Goal: Information Seeking & Learning: Learn about a topic

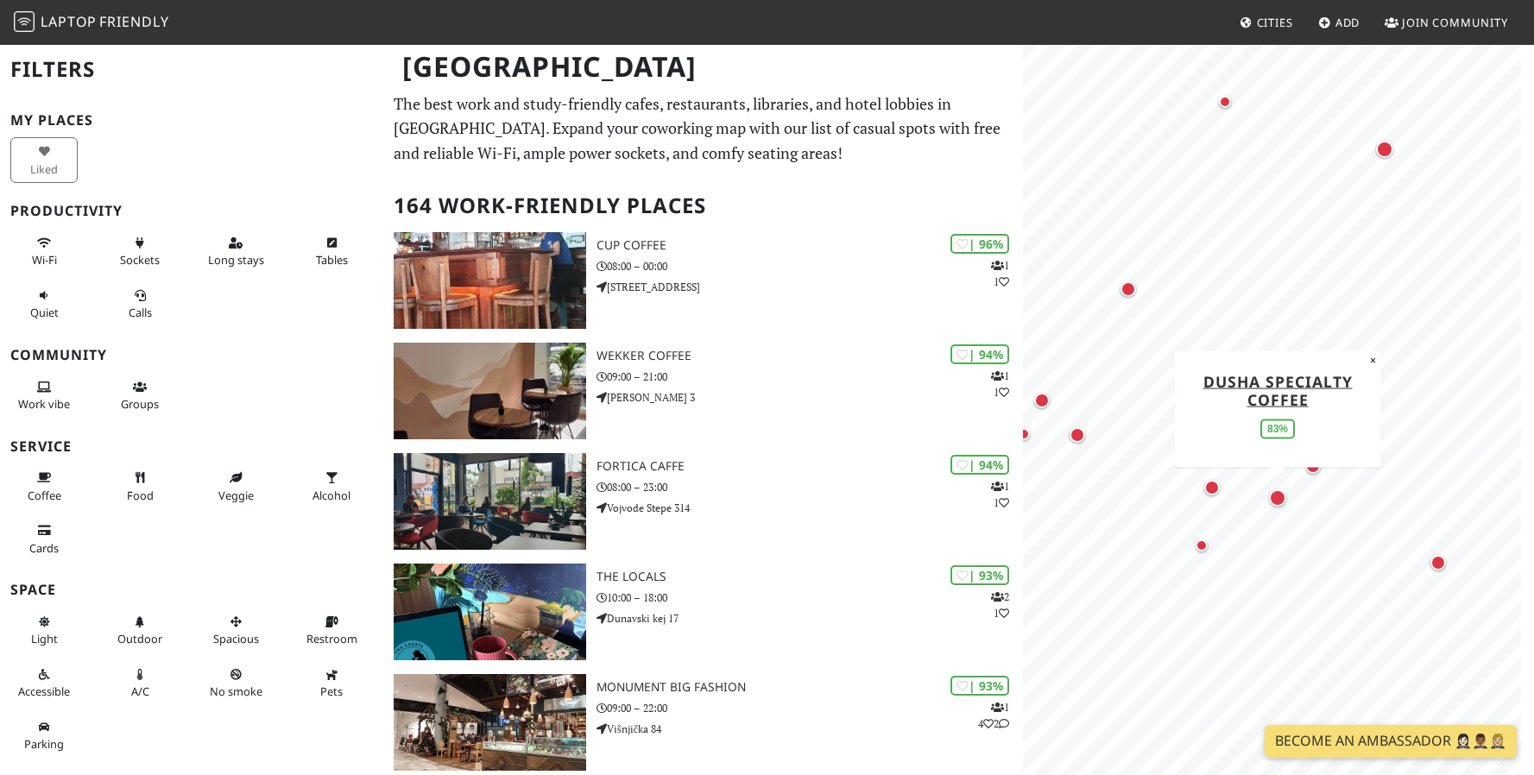
click at [1276, 499] on div "Map marker" at bounding box center [1277, 497] width 17 height 17
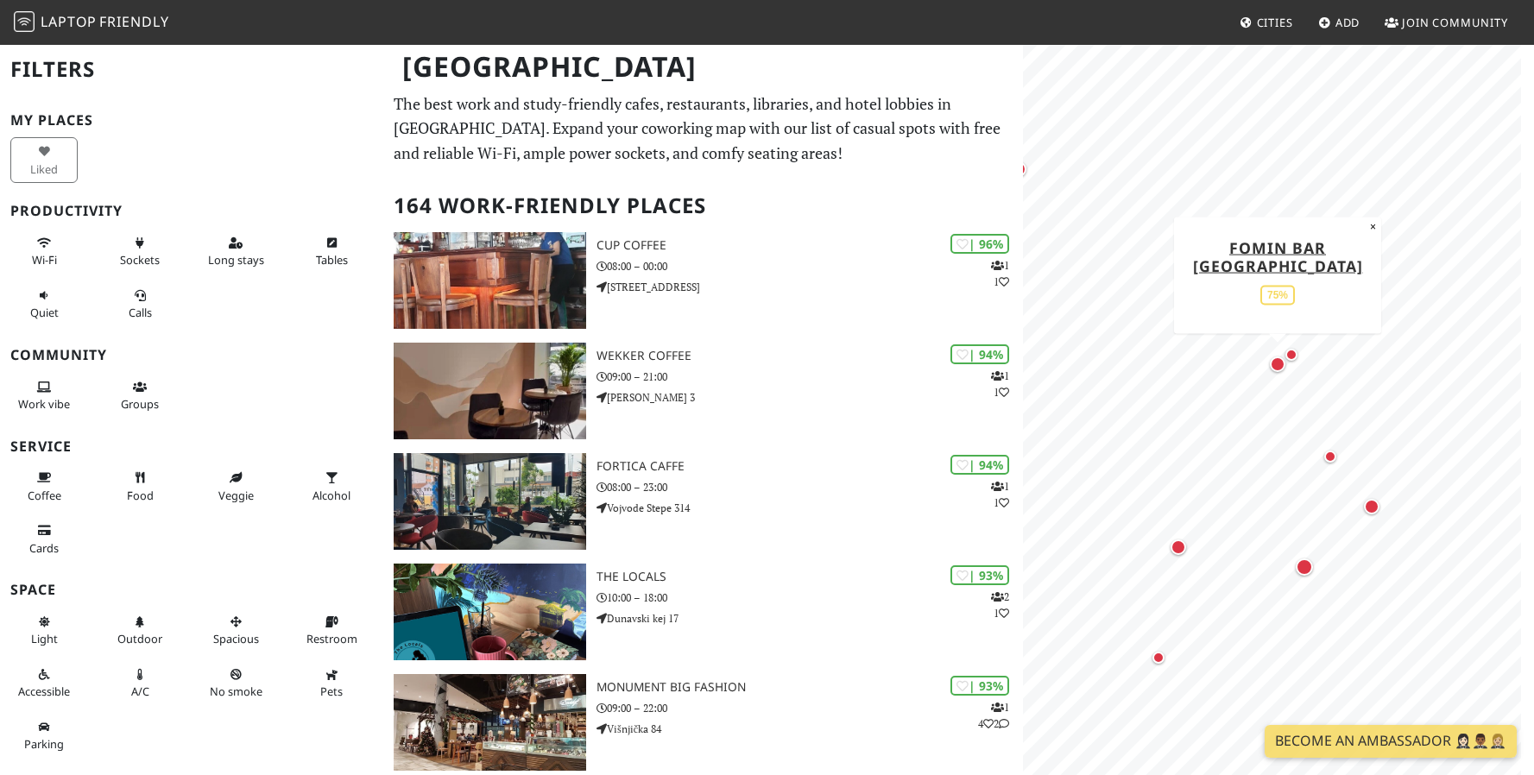
click at [1280, 369] on div "Map marker" at bounding box center [1278, 364] width 16 height 16
click at [1179, 552] on div "Map marker" at bounding box center [1178, 547] width 16 height 16
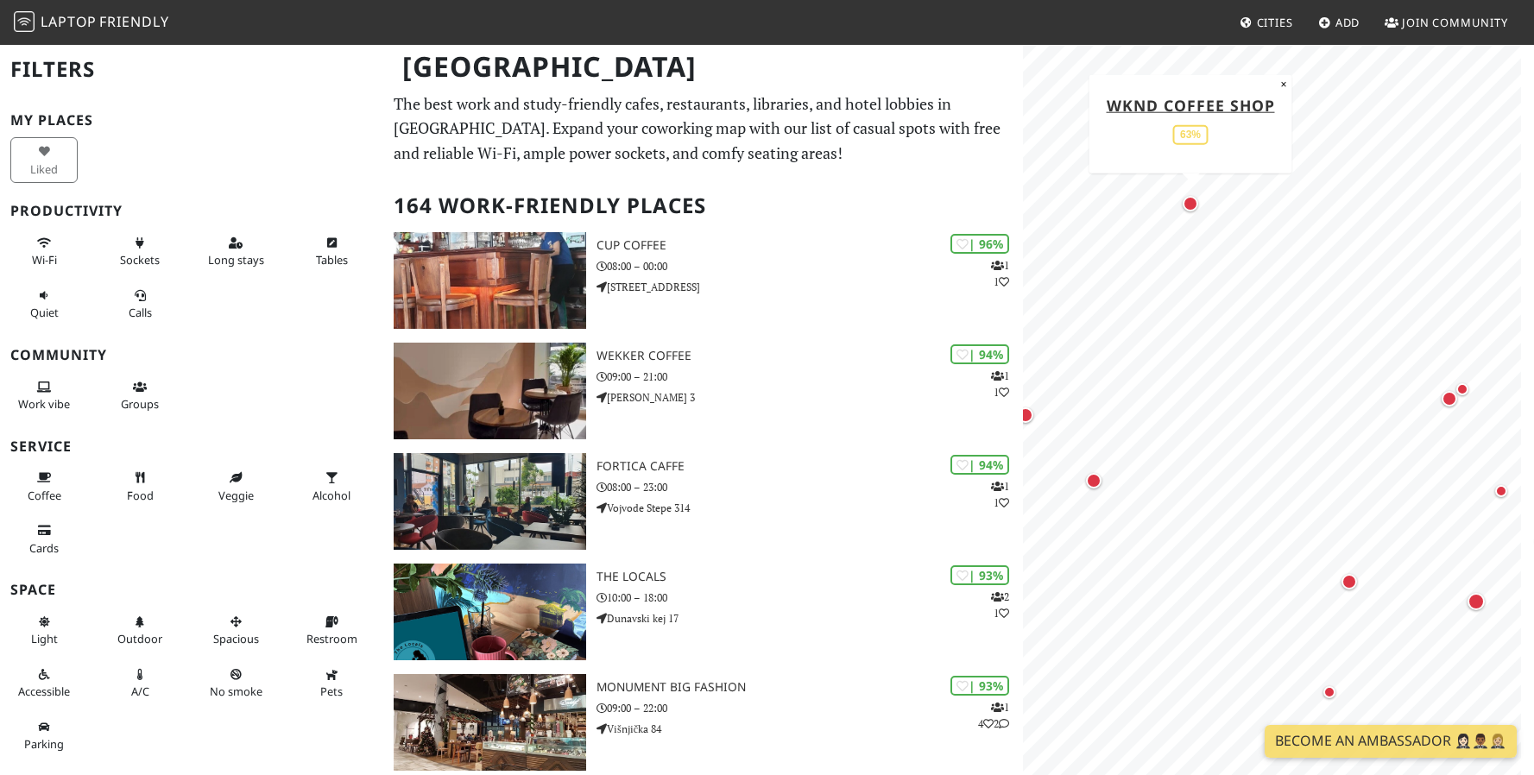
click at [1188, 205] on div "Map marker" at bounding box center [1190, 204] width 16 height 16
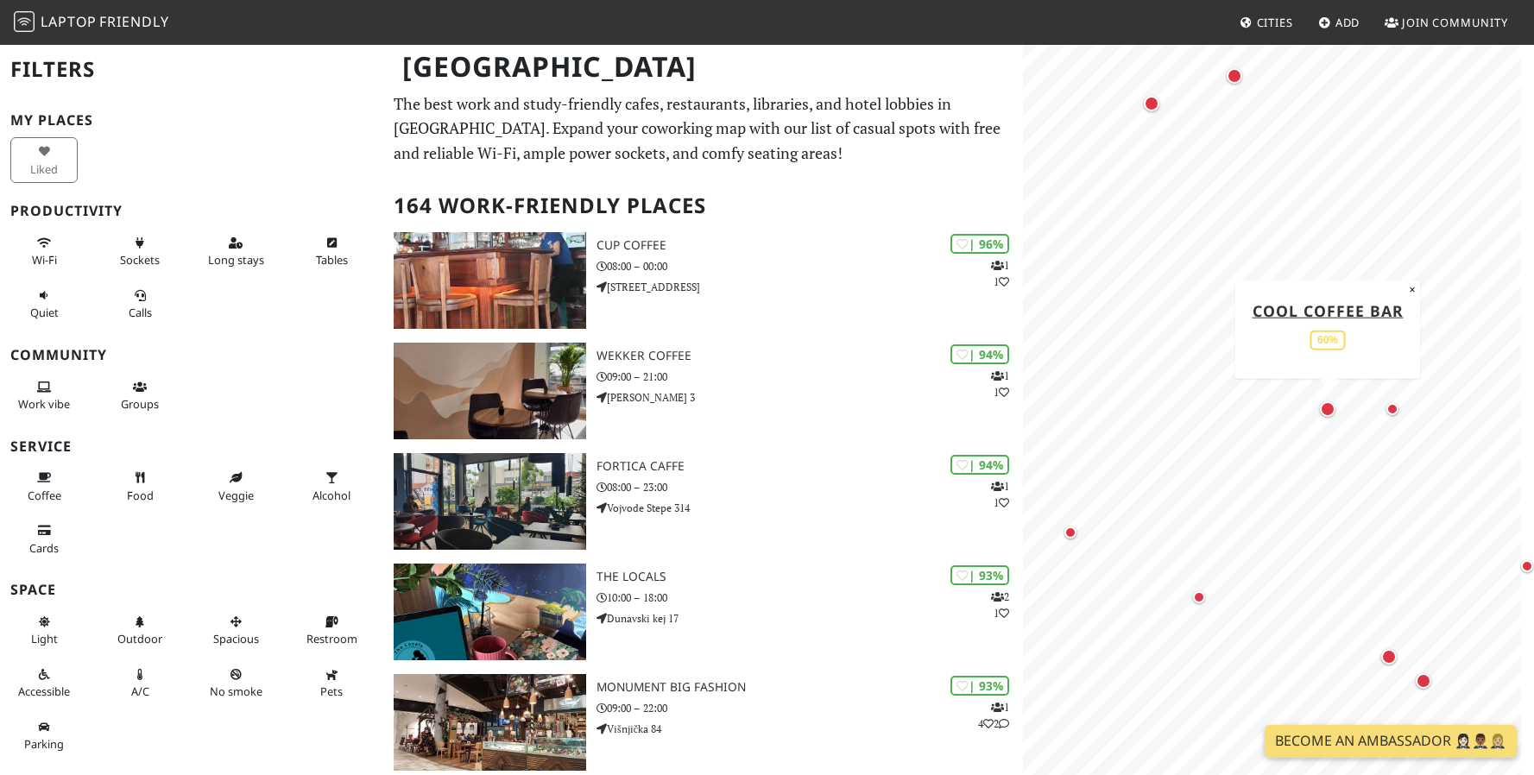
click at [1330, 413] on div "Map marker" at bounding box center [1328, 409] width 16 height 16
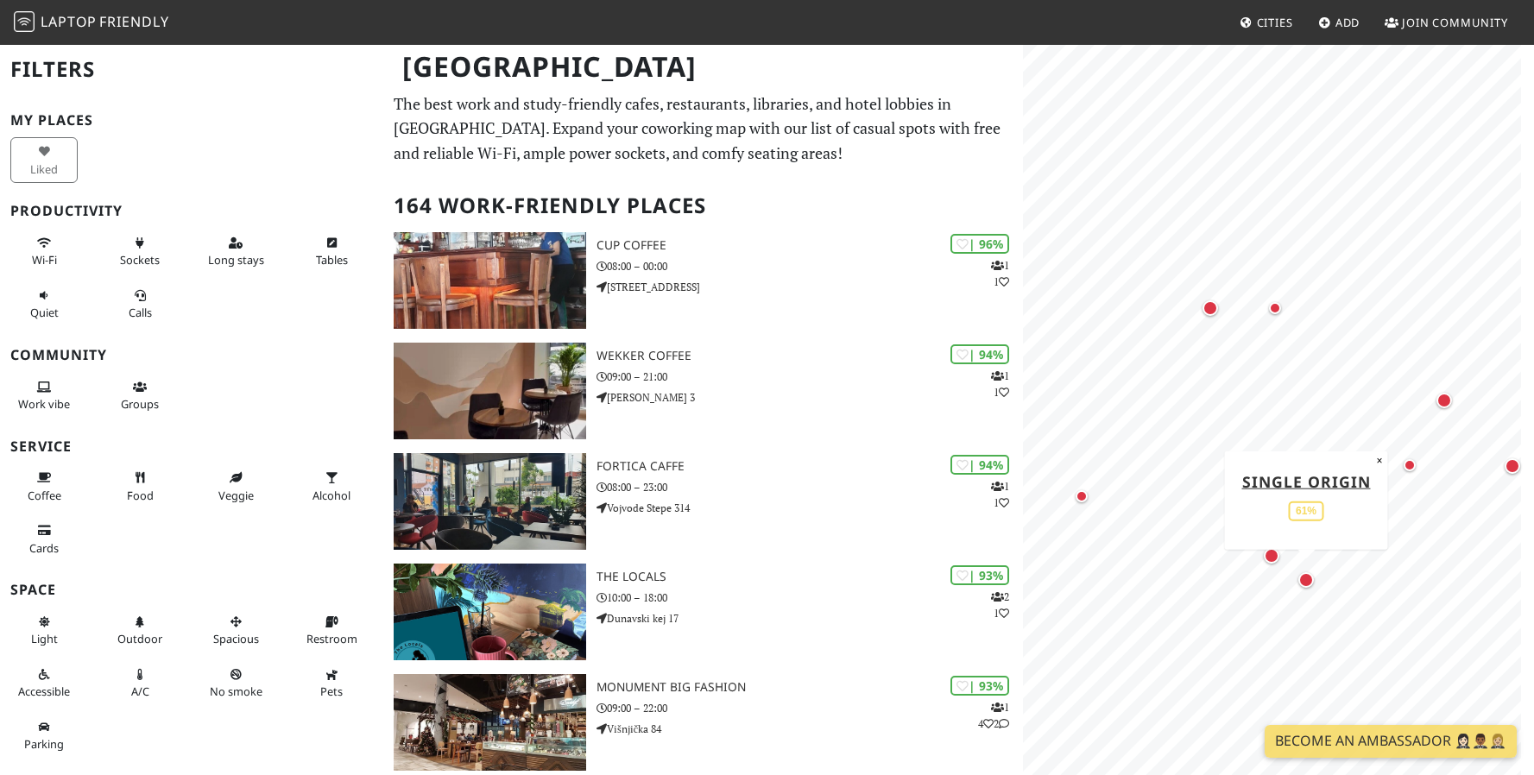
click at [1305, 580] on div "Map marker" at bounding box center [1306, 580] width 16 height 16
click at [1106, 425] on div "Map marker" at bounding box center [1098, 418] width 16 height 16
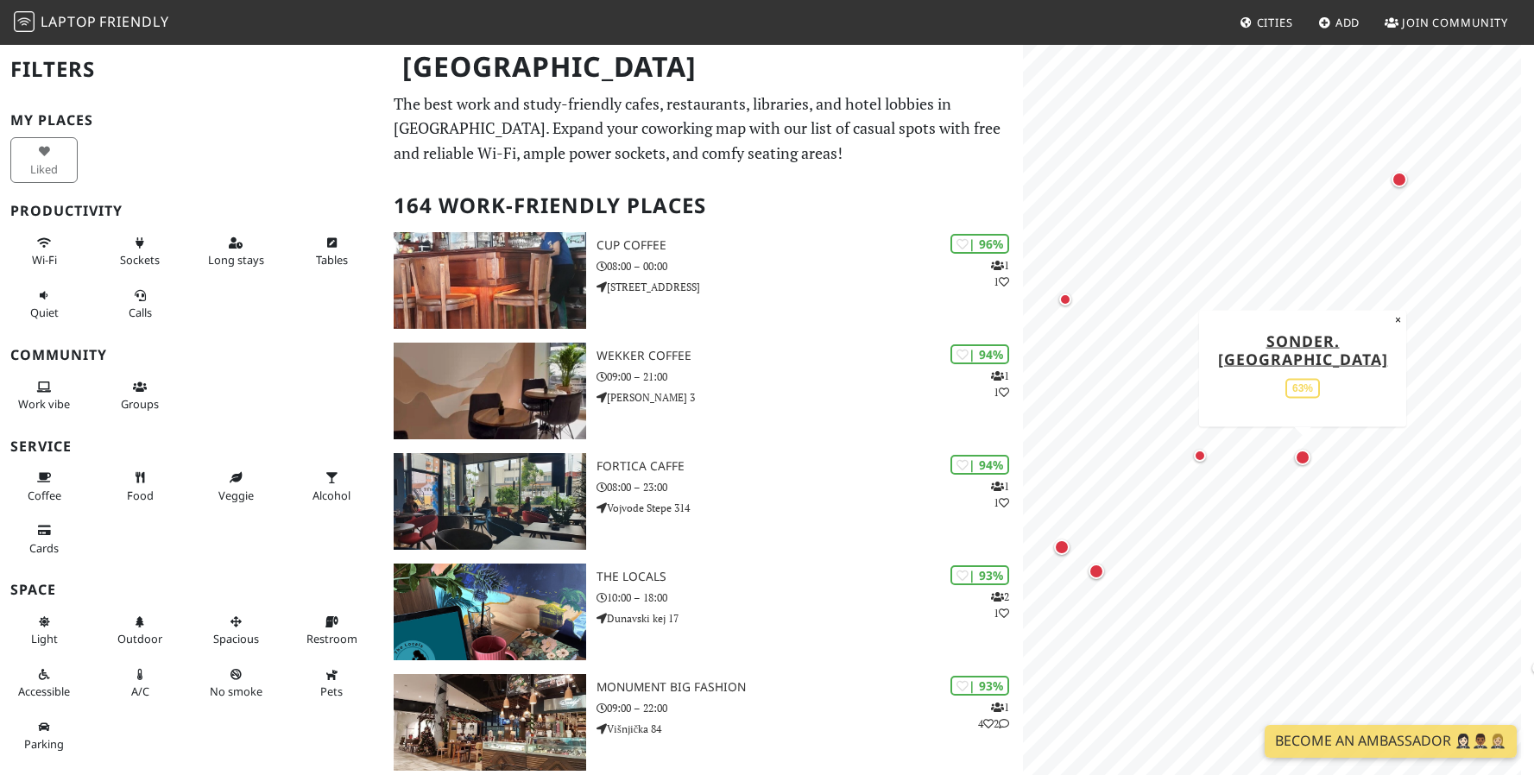
click at [1303, 461] on div "Map marker" at bounding box center [1303, 458] width 16 height 16
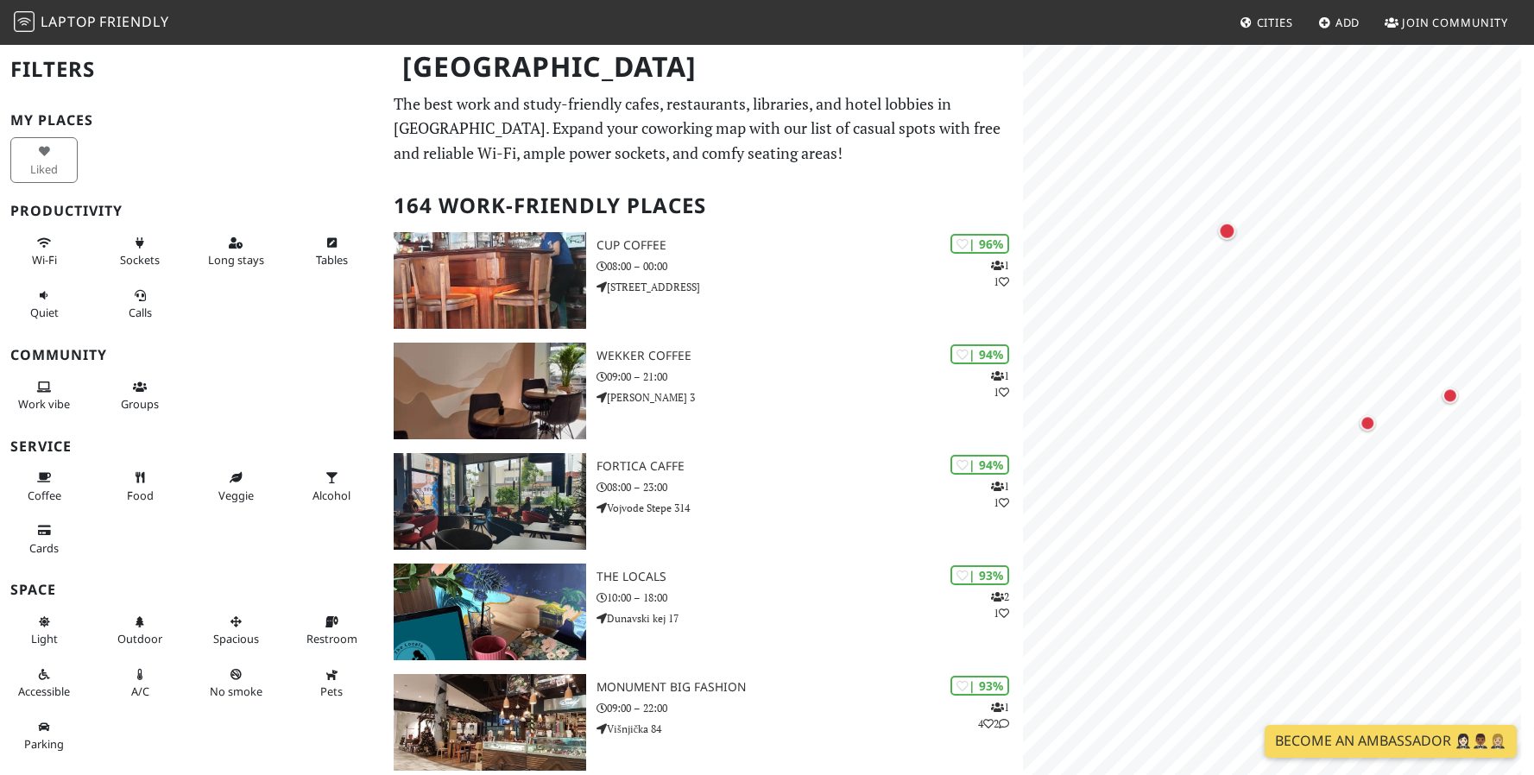
click at [1287, 735] on body "Laptop Friendly Cities Add Join Community Belgrade Filters My Places Liked Prod…" at bounding box center [767, 387] width 1534 height 775
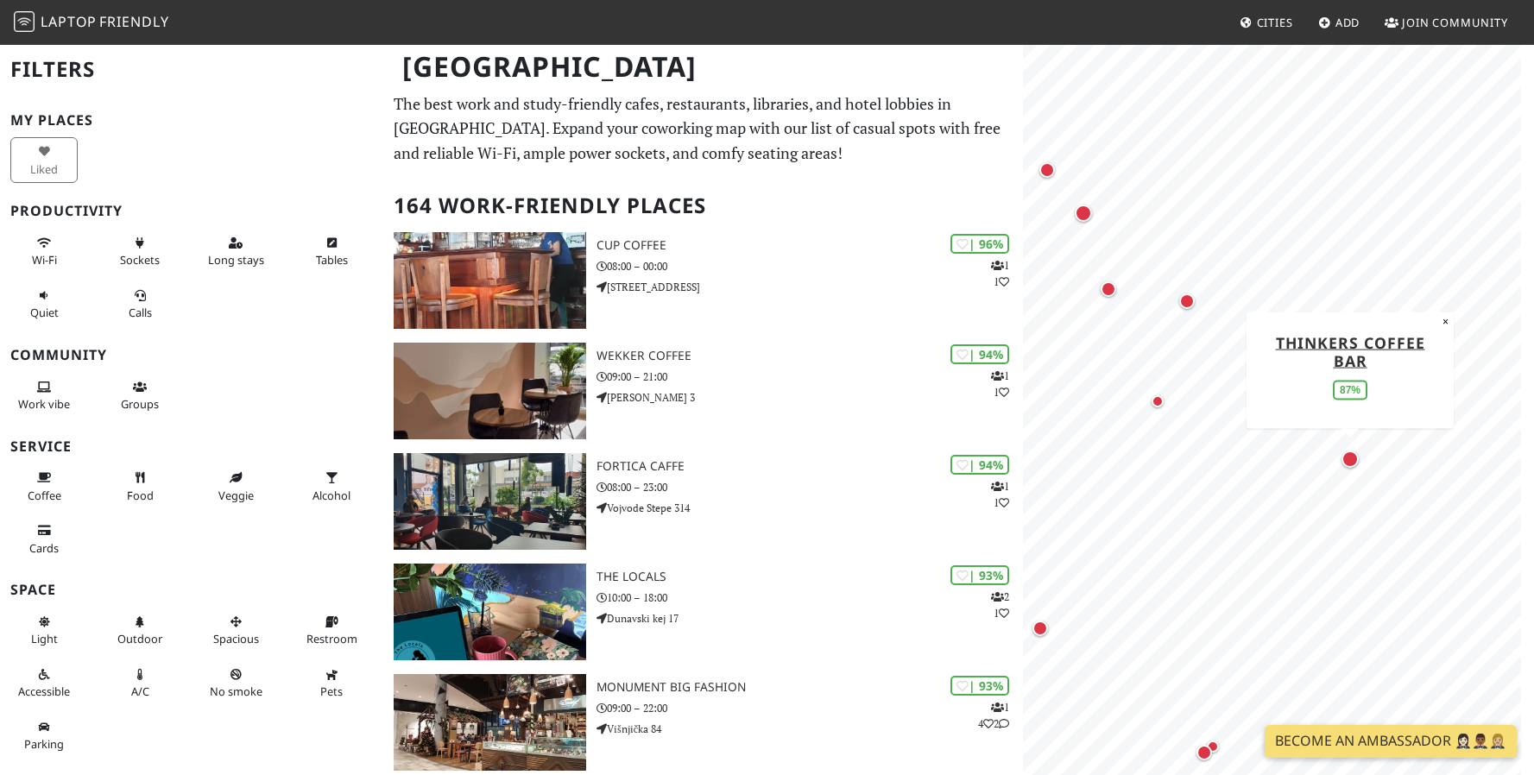
click at [1352, 462] on div "Map marker" at bounding box center [1349, 459] width 17 height 17
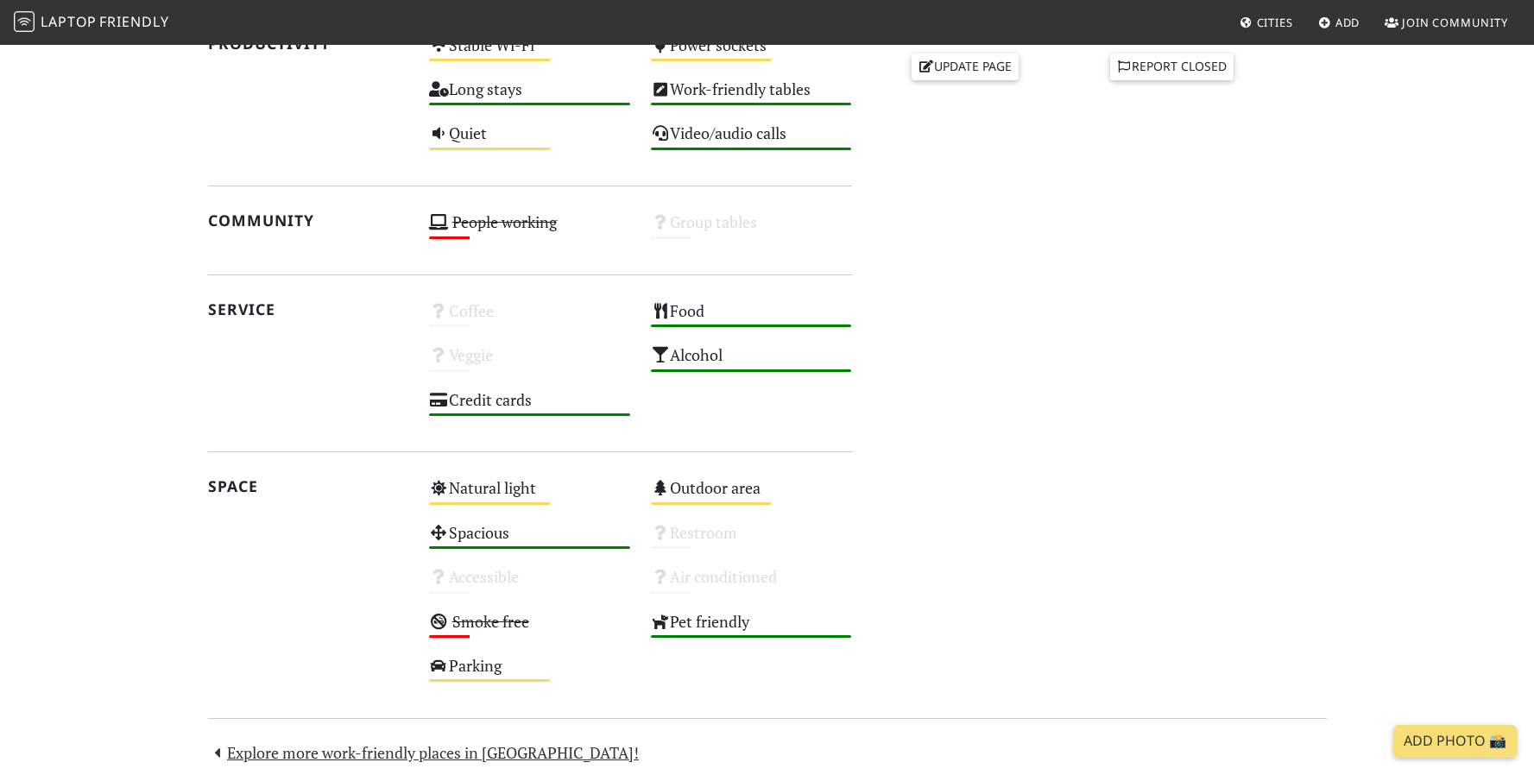
scroll to position [15, 0]
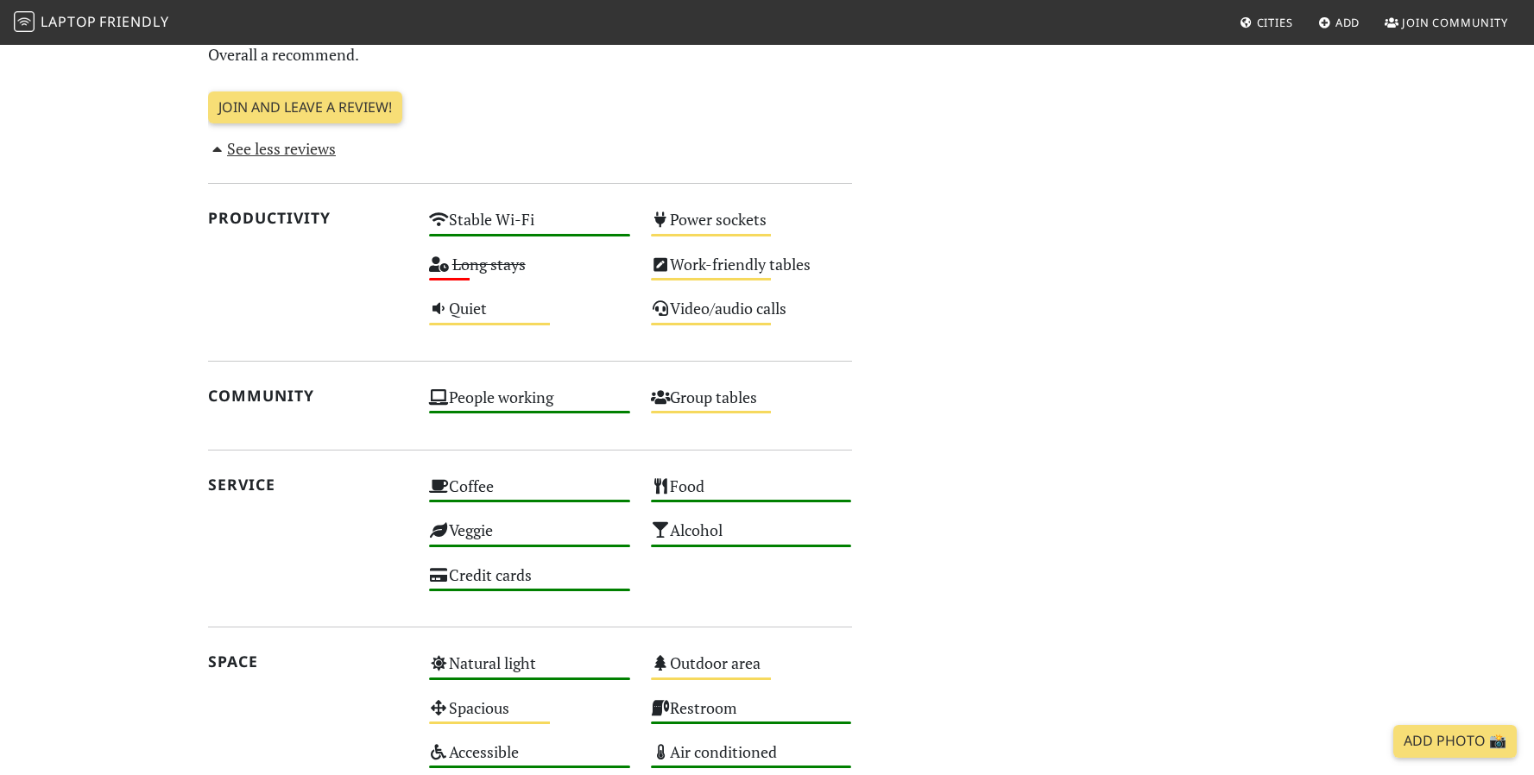
scroll to position [664, 0]
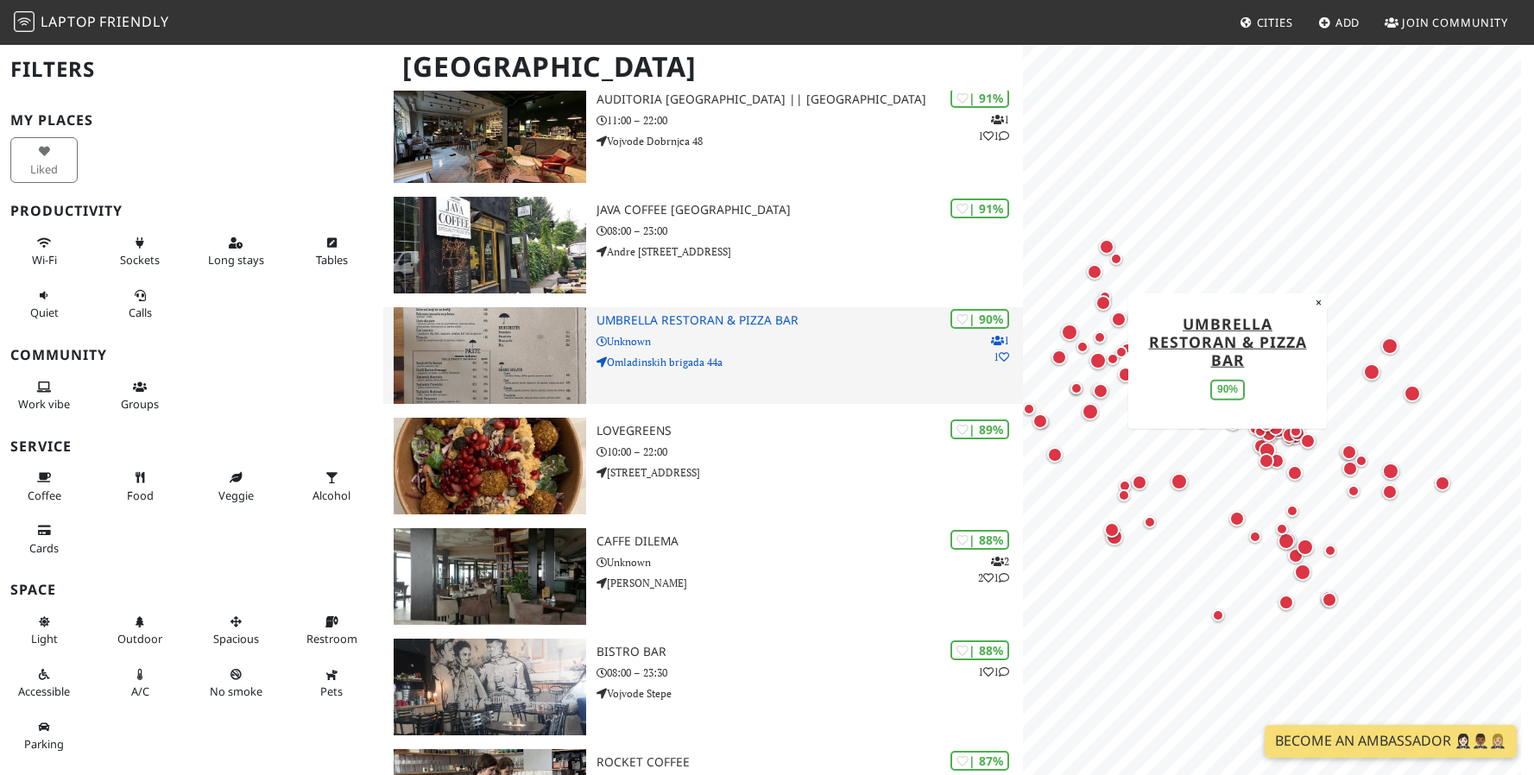
scroll to position [1027, 0]
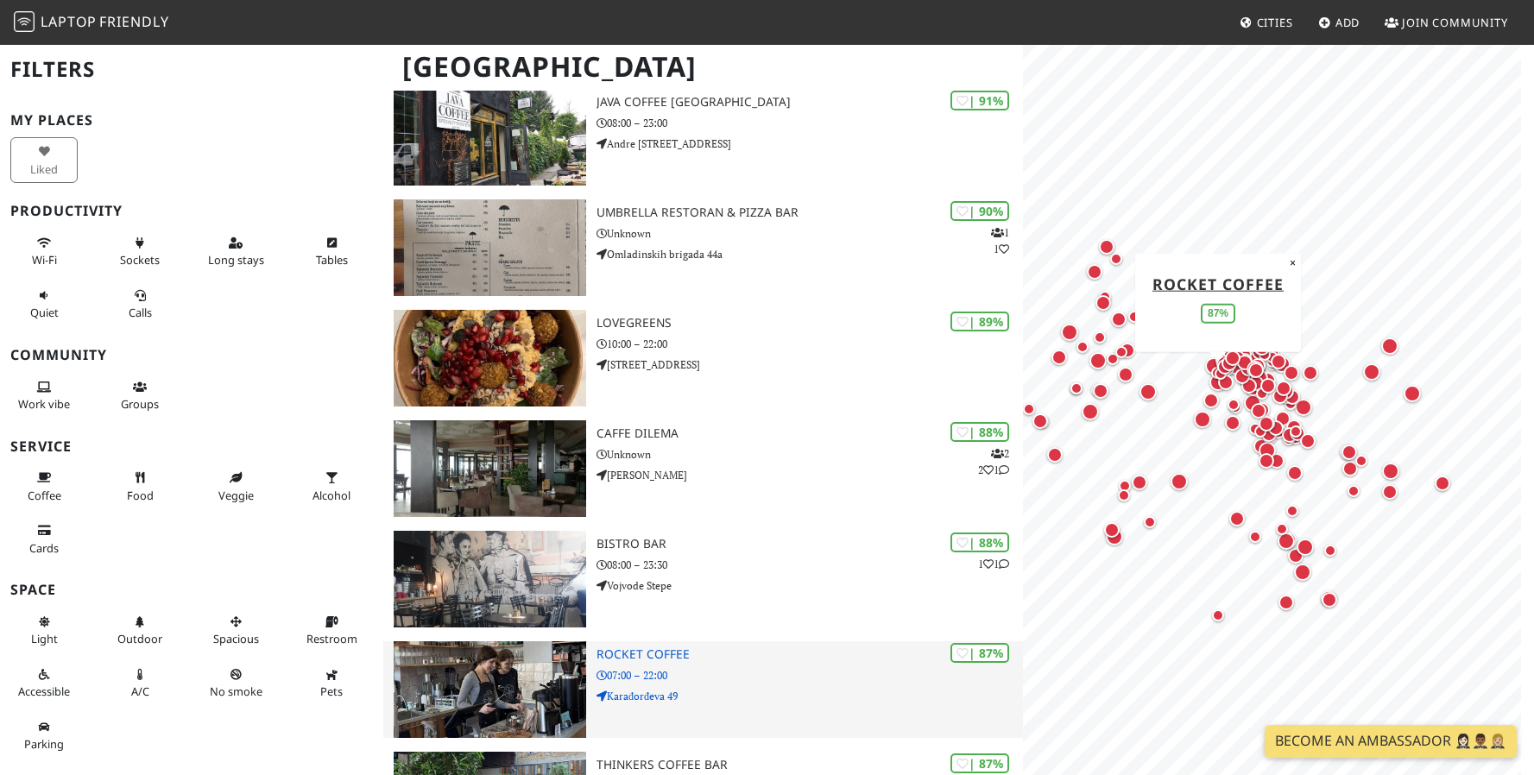
click at [713, 667] on p "07:00 – 22:00" at bounding box center [809, 675] width 426 height 16
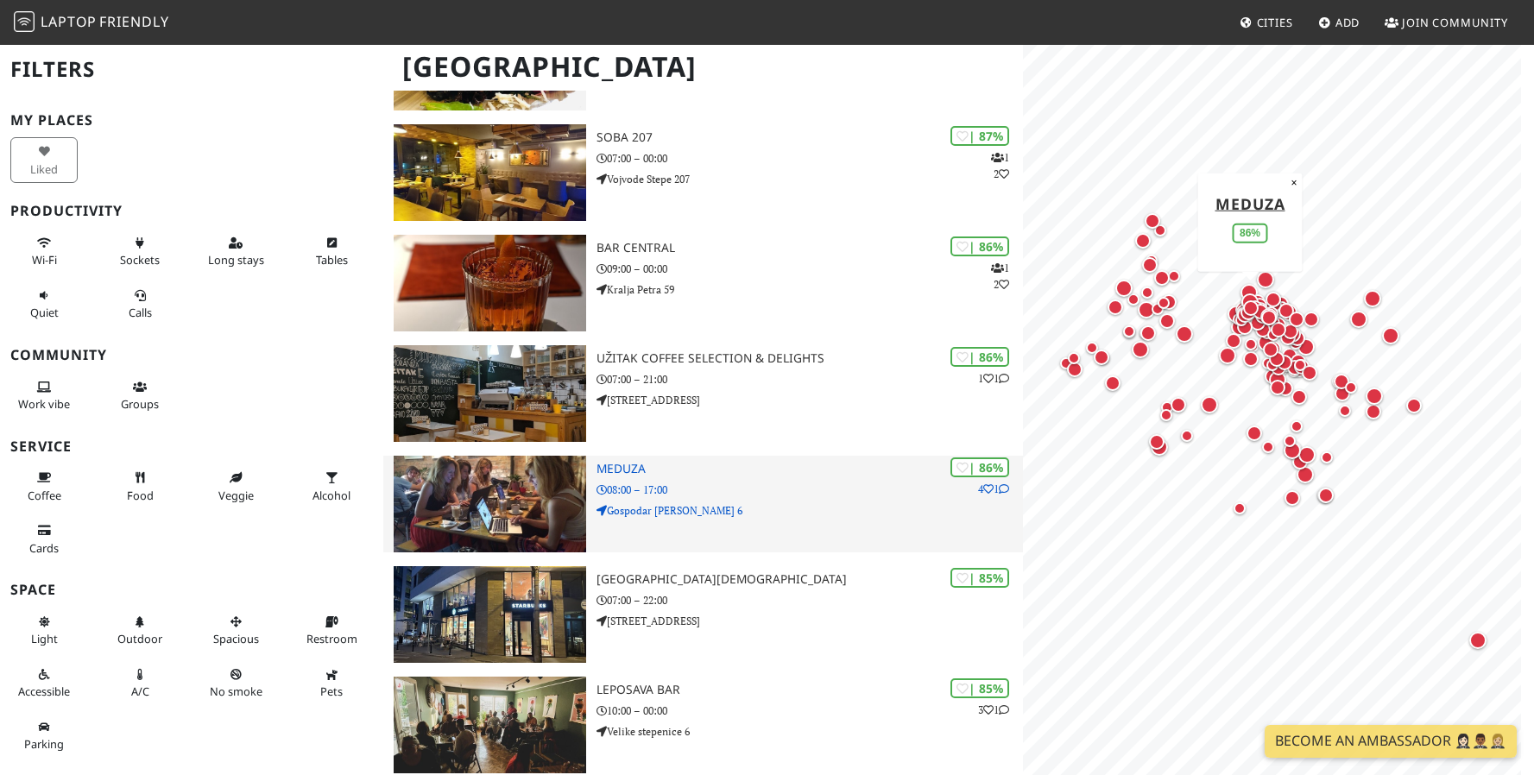
scroll to position [2105, 0]
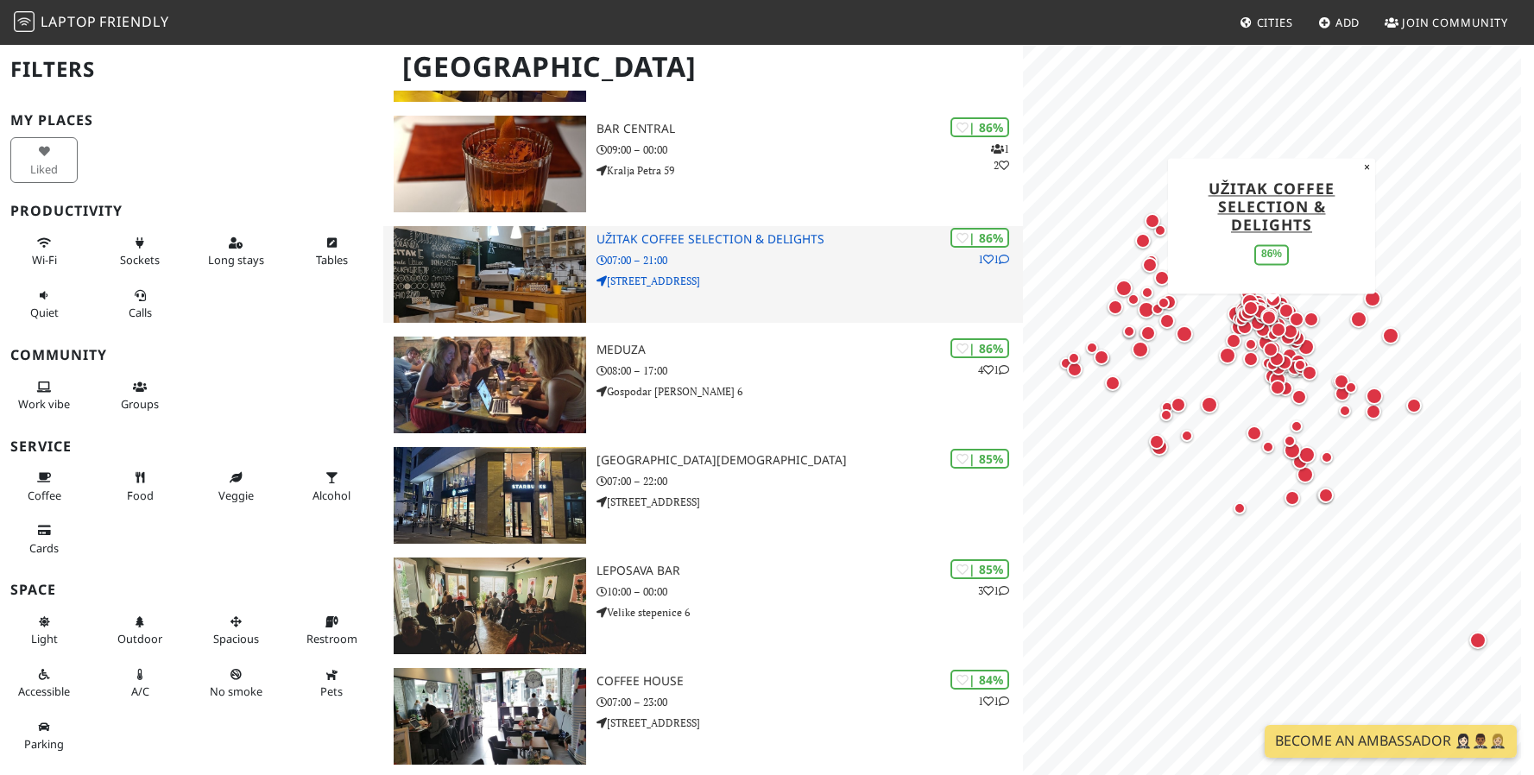
click at [760, 268] on div "| 86% 1 1 Užitak Coffee Selection & Delights 07:00 – 21:00 [STREET_ADDRESS]" at bounding box center [809, 274] width 426 height 97
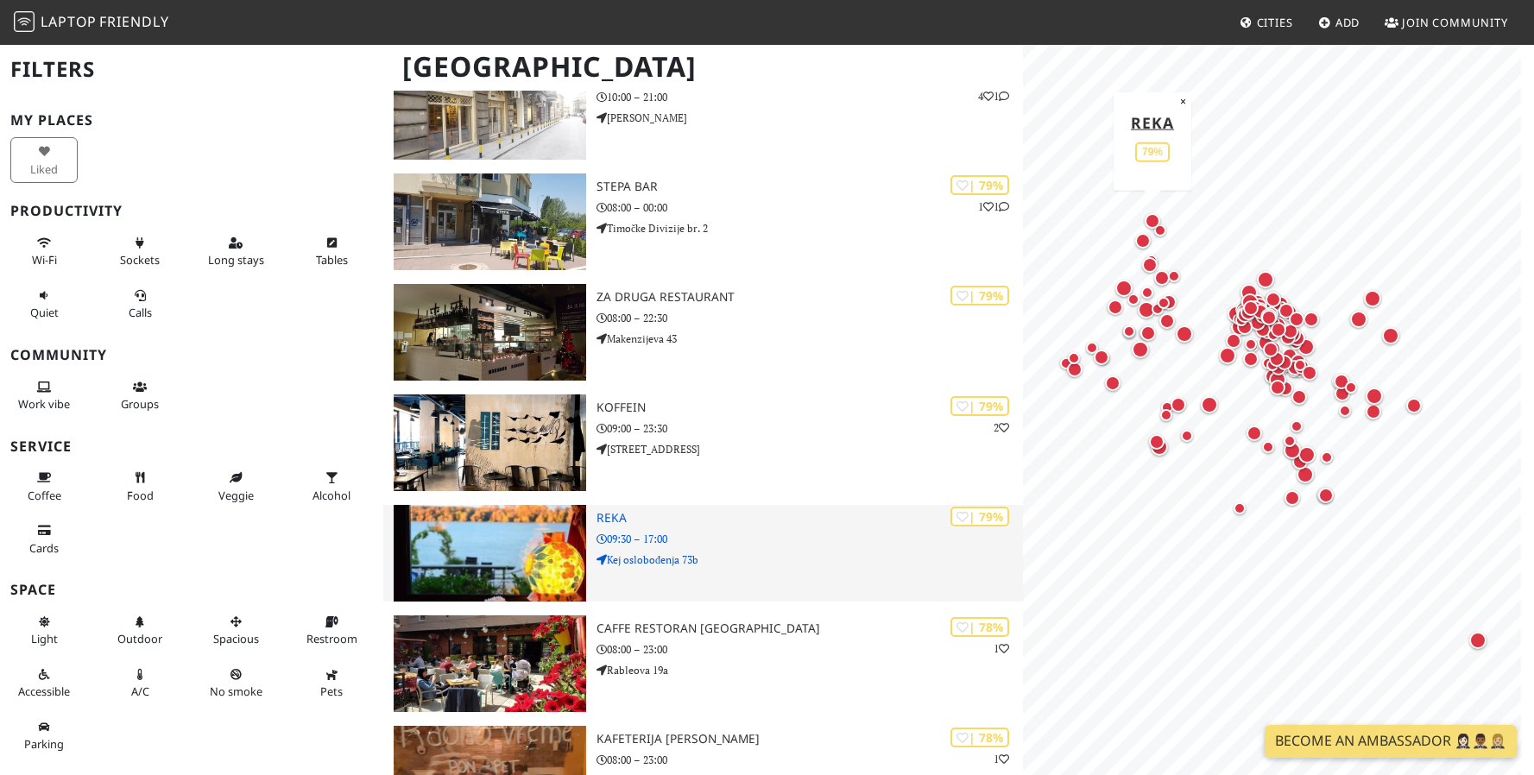
scroll to position [4586, 0]
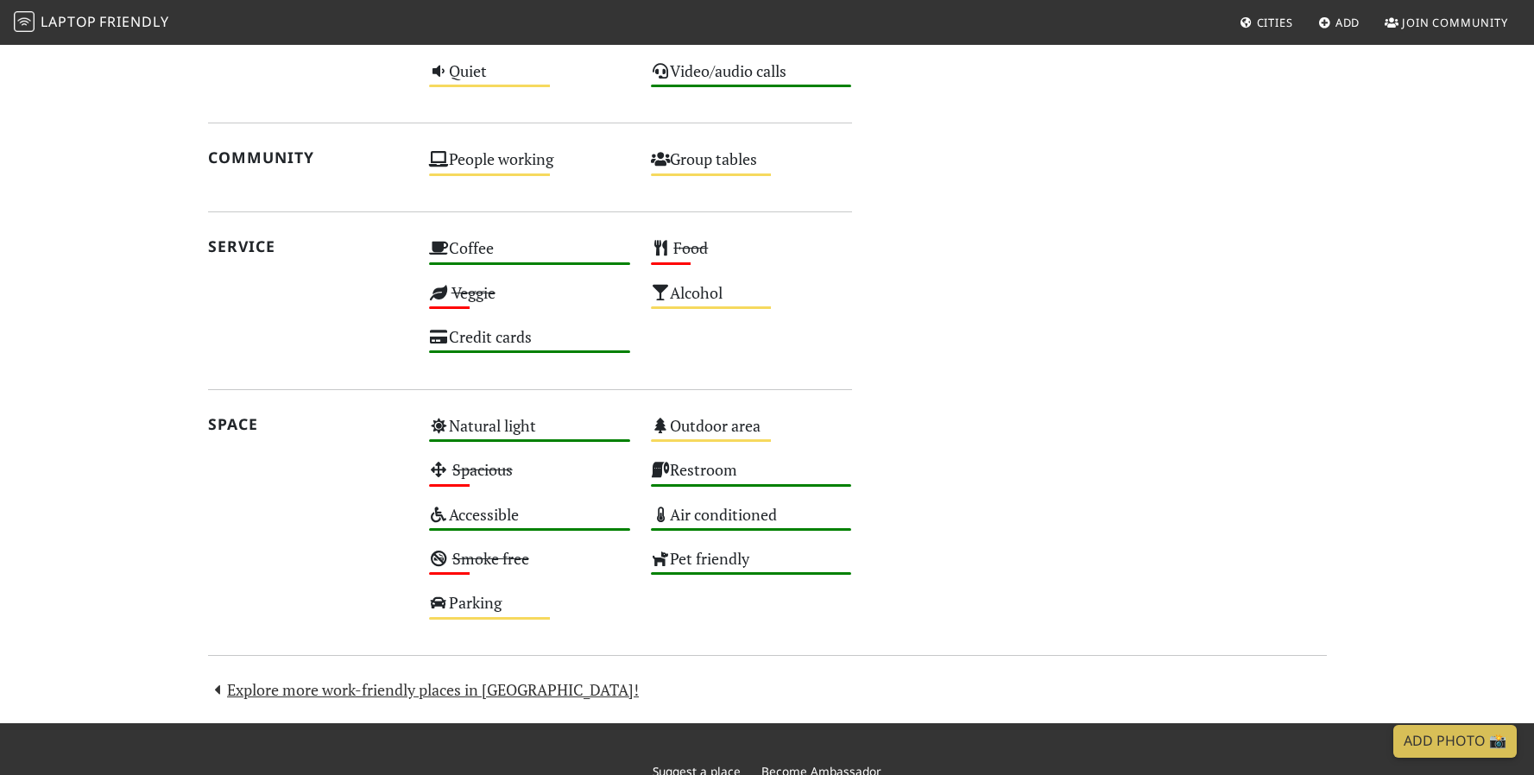
scroll to position [1070, 0]
